Goal: Navigation & Orientation: Find specific page/section

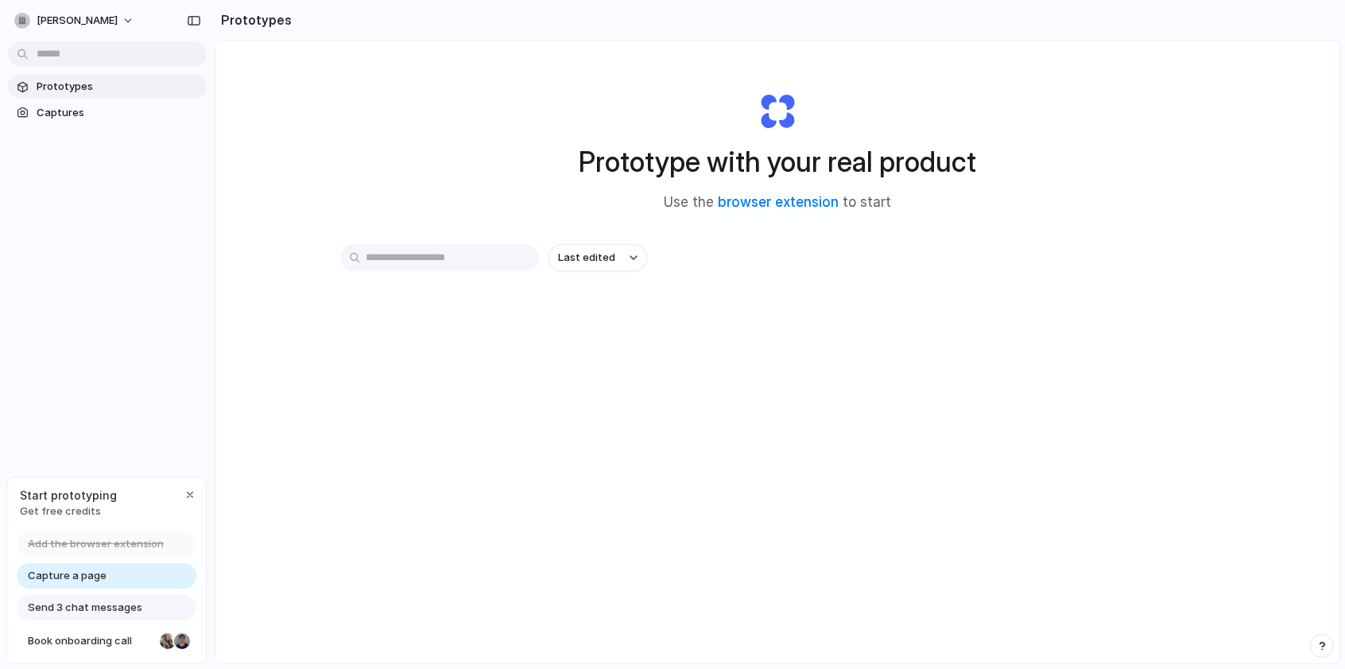
click at [474, 257] on input "text" at bounding box center [439, 257] width 199 height 27
click at [195, 24] on div "button" at bounding box center [194, 20] width 14 height 11
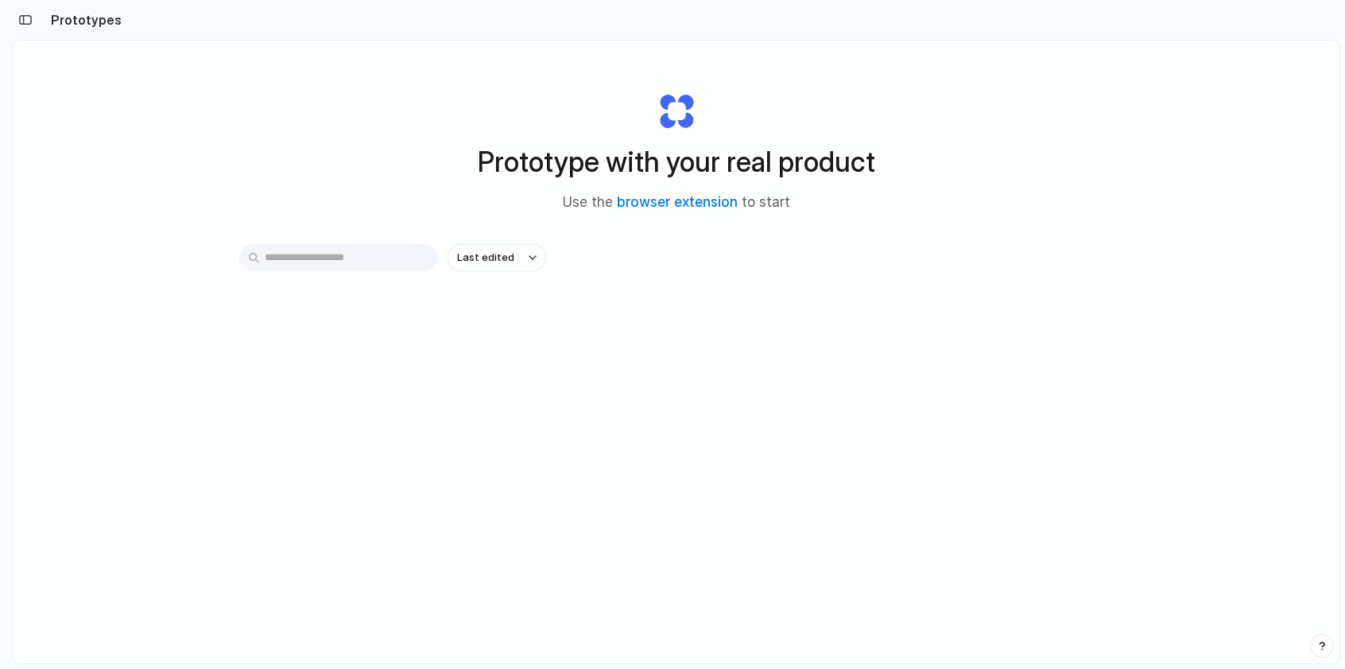
click at [278, 263] on input "text" at bounding box center [338, 257] width 199 height 27
type input "*"
click at [73, 21] on h2 "Prototypes" at bounding box center [83, 19] width 77 height 19
click at [18, 18] on div "button" at bounding box center [25, 19] width 14 height 11
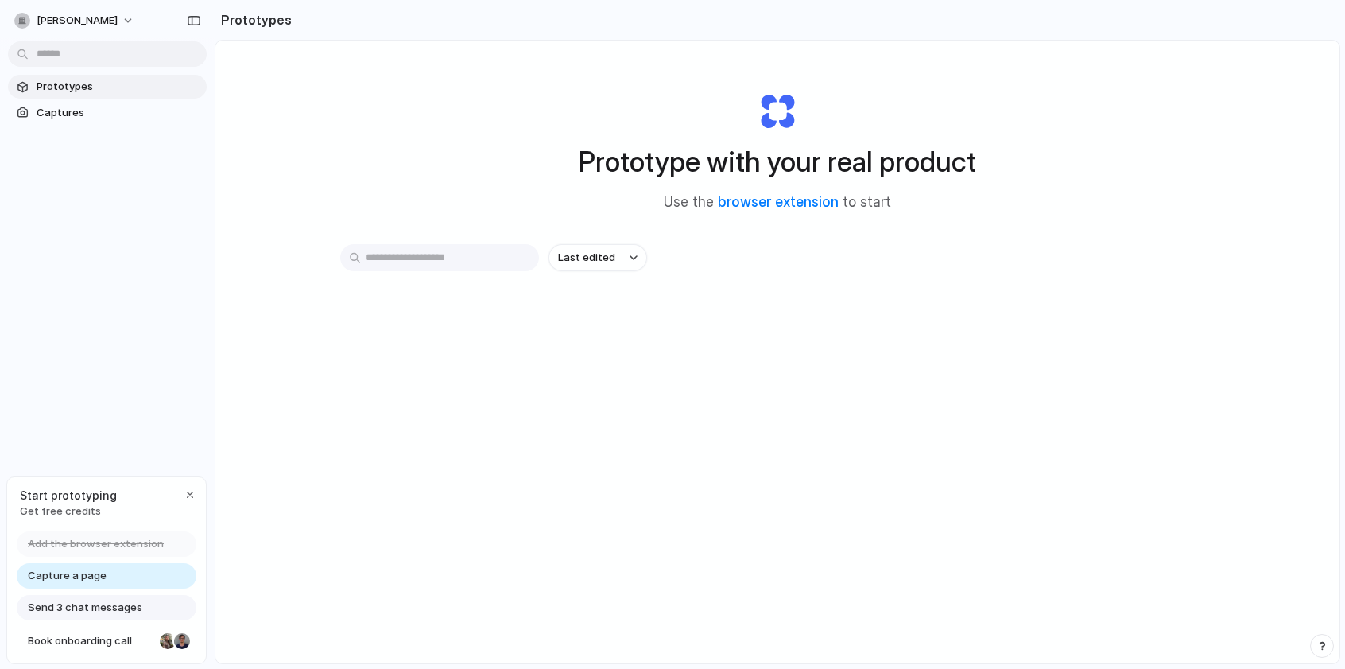
click at [80, 574] on span "Capture a page" at bounding box center [67, 576] width 79 height 16
click at [63, 577] on span "Capture a page" at bounding box center [67, 576] width 79 height 16
click at [605, 250] on span "Last edited" at bounding box center [586, 257] width 57 height 16
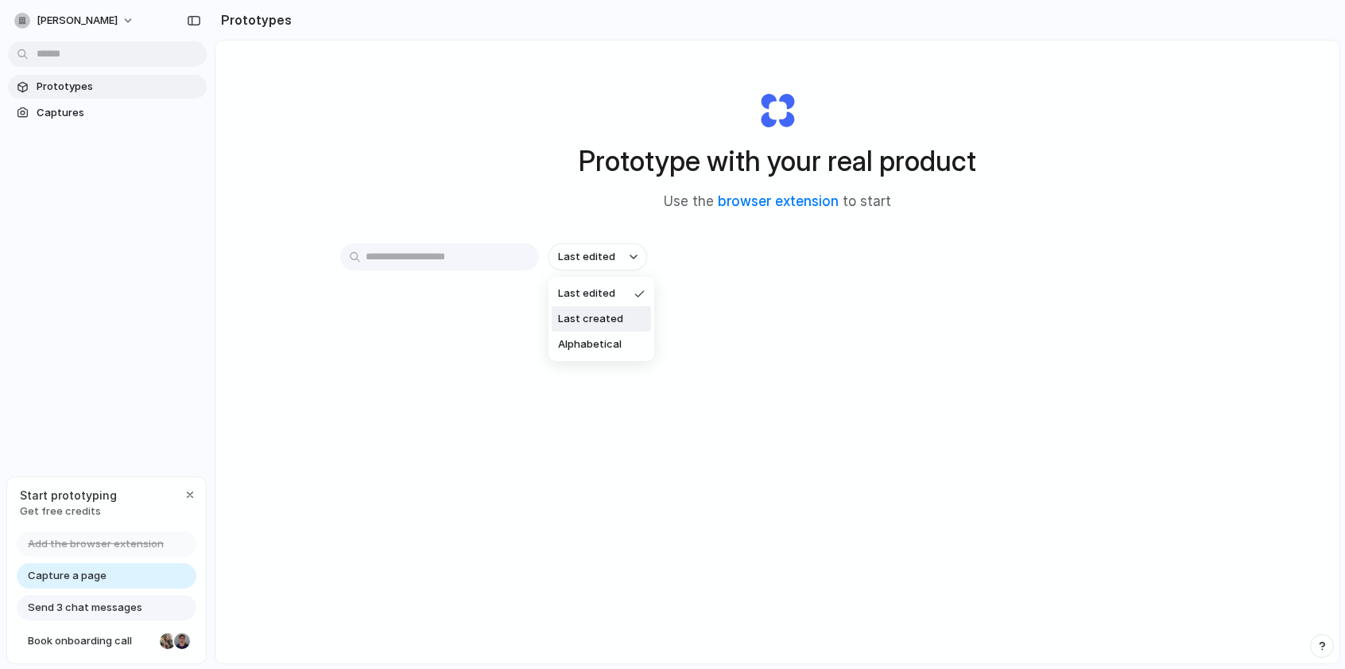
click at [603, 325] on span "Last created" at bounding box center [590, 319] width 65 height 16
click at [634, 254] on div "button" at bounding box center [634, 257] width 8 height 6
click at [613, 320] on span "Last created" at bounding box center [590, 319] width 65 height 16
click at [629, 249] on button "Last created" at bounding box center [598, 256] width 99 height 27
click at [600, 294] on span "Last edited" at bounding box center [586, 293] width 57 height 16
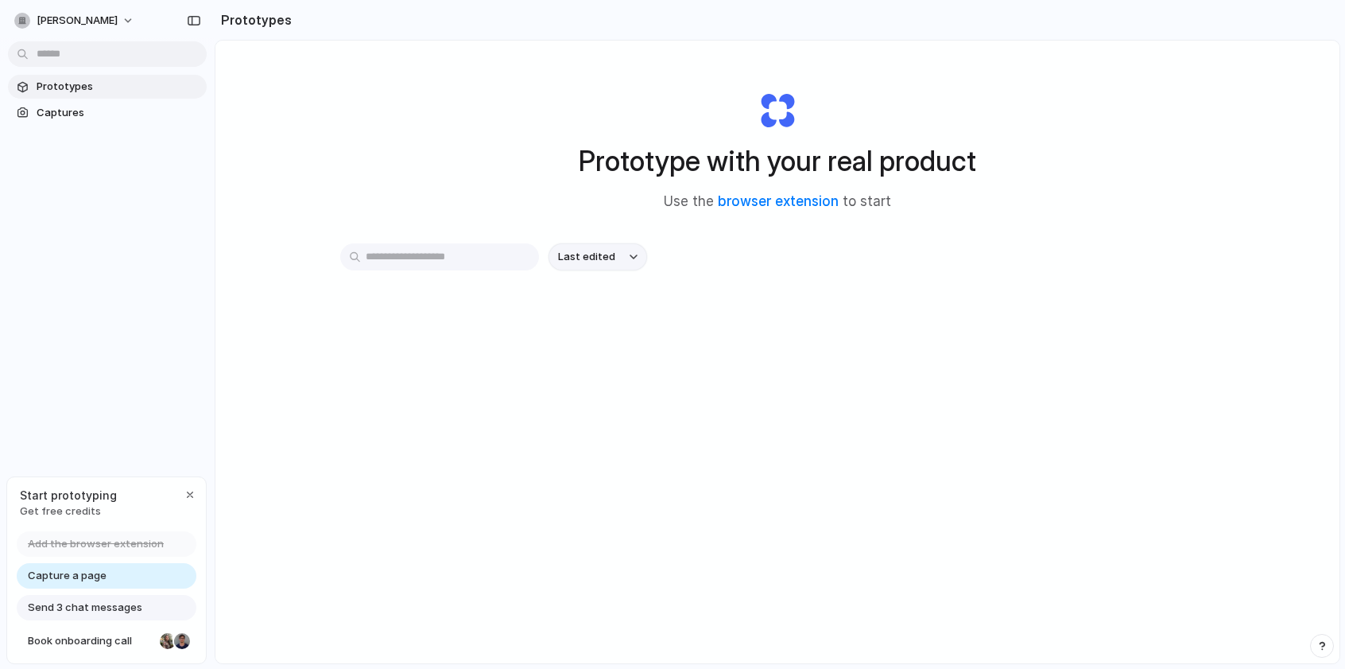
click at [609, 254] on span "Last edited" at bounding box center [586, 257] width 57 height 16
click at [592, 346] on span "Alphabetical" at bounding box center [590, 344] width 64 height 16
click at [476, 264] on input "text" at bounding box center [439, 256] width 199 height 27
click at [56, 122] on link "Captures" at bounding box center [107, 113] width 199 height 24
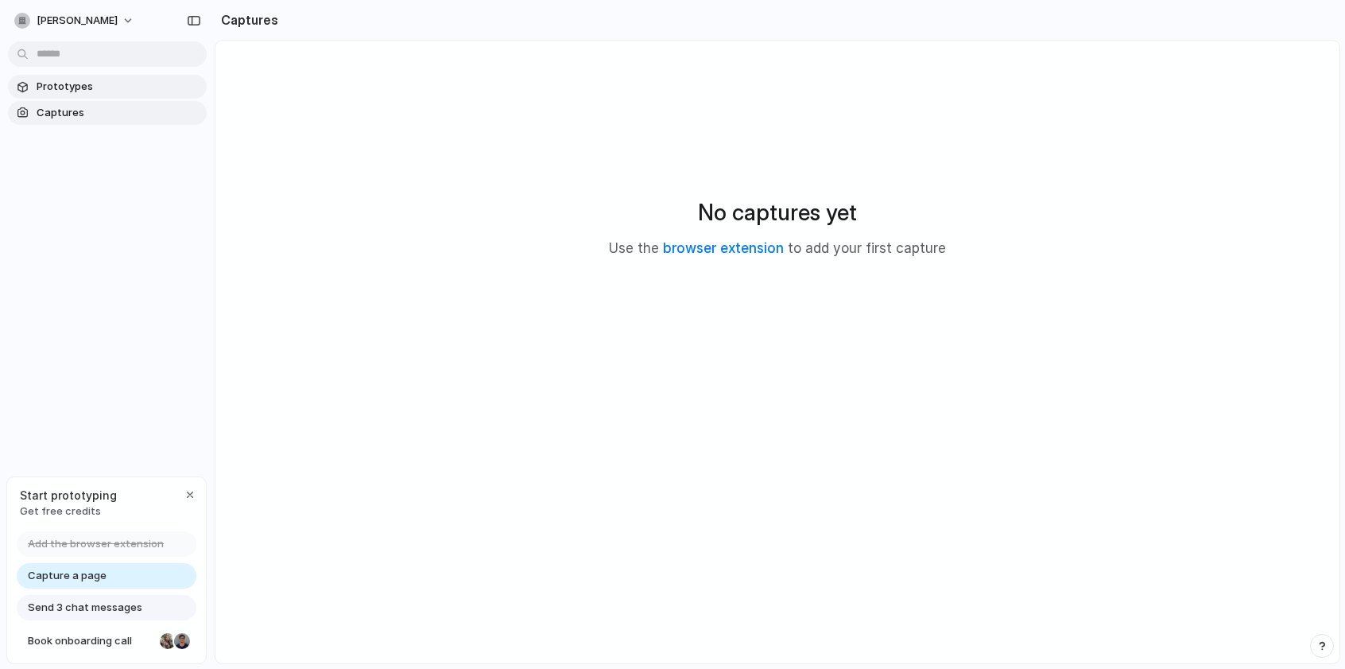
click at [83, 92] on span "Prototypes" at bounding box center [119, 87] width 164 height 16
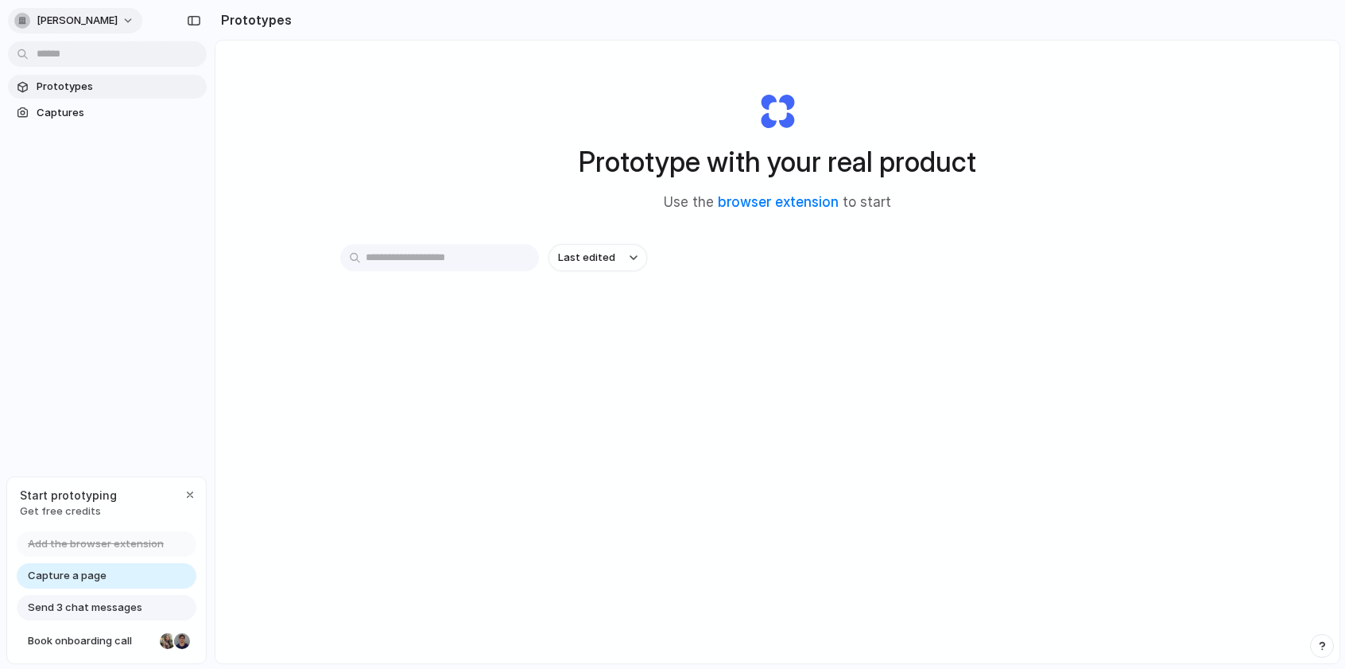
click at [140, 18] on button "[PERSON_NAME]" at bounding box center [75, 20] width 134 height 25
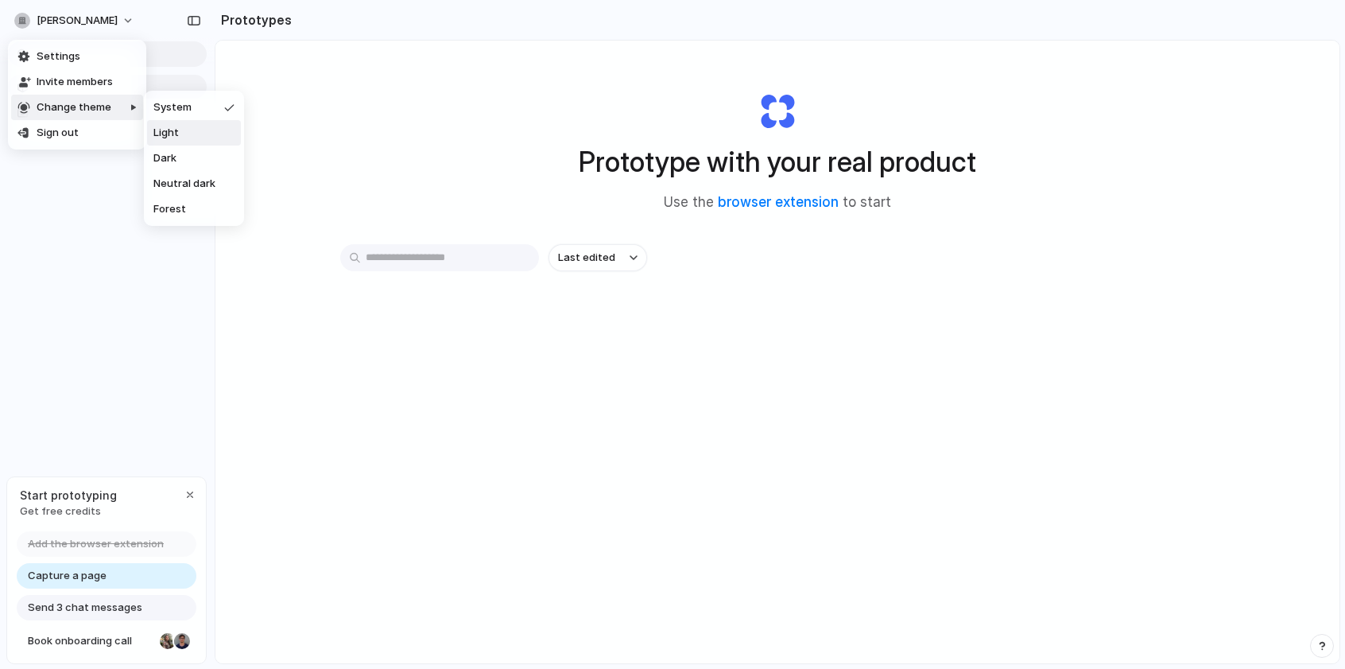
click at [382, 105] on div "Settings Invite members Change theme Sign out" at bounding box center [672, 334] width 1345 height 669
